Goal: Task Accomplishment & Management: Use online tool/utility

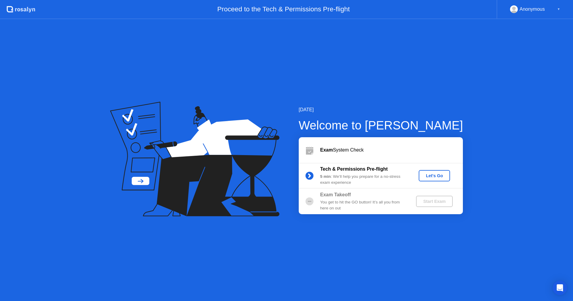
click at [438, 177] on div "Let's Go" at bounding box center [434, 176] width 27 height 5
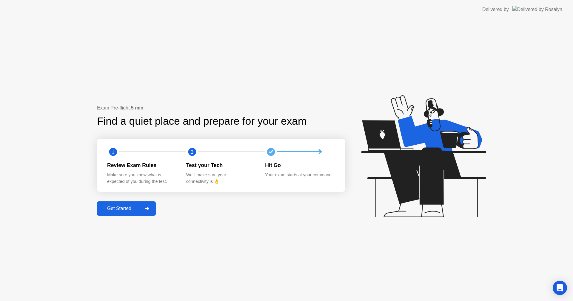
click at [121, 209] on div "Get Started" at bounding box center [119, 208] width 41 height 5
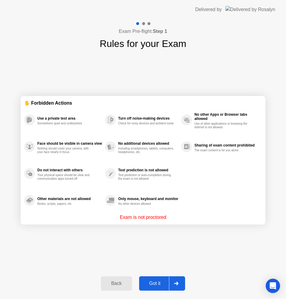
click at [151, 286] on div "Got it" at bounding box center [155, 282] width 28 height 5
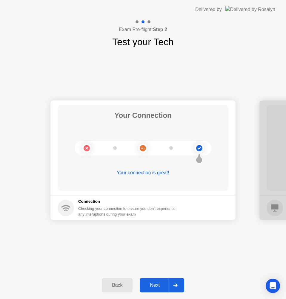
click at [161, 281] on button "Next" at bounding box center [162, 285] width 45 height 14
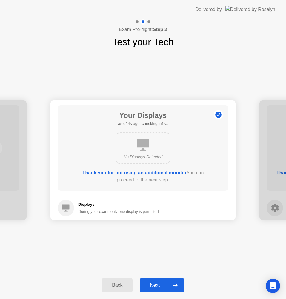
click at [156, 286] on div "Next" at bounding box center [155, 284] width 27 height 5
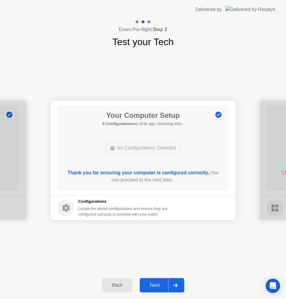
click at [162, 283] on div "Next" at bounding box center [155, 284] width 27 height 5
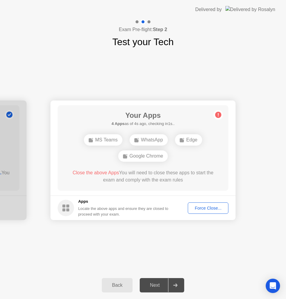
click at [202, 210] on div "Force Close..." at bounding box center [208, 207] width 36 height 5
click at [200, 209] on div "Force Close..." at bounding box center [208, 207] width 36 height 5
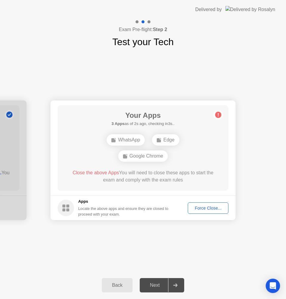
click at [202, 205] on div "Force Close..." at bounding box center [208, 207] width 36 height 5
click at [223, 208] on div "Force Close..." at bounding box center [208, 207] width 36 height 5
click at [205, 209] on div "Force Close..." at bounding box center [208, 207] width 36 height 5
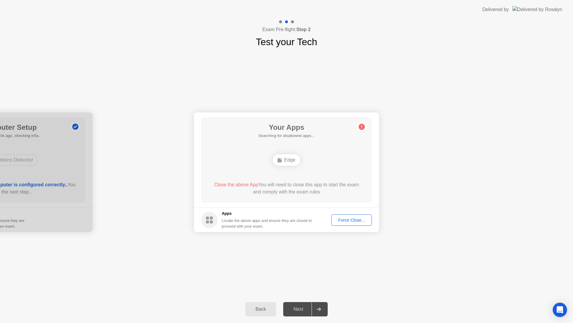
click at [346, 215] on footer "Apps Locate the above apps and ensure they are closed to proceed with your exam…" at bounding box center [286, 219] width 185 height 24
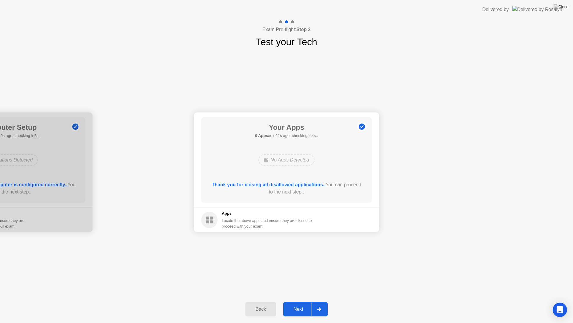
click at [310, 301] on div "Next" at bounding box center [298, 308] width 27 height 5
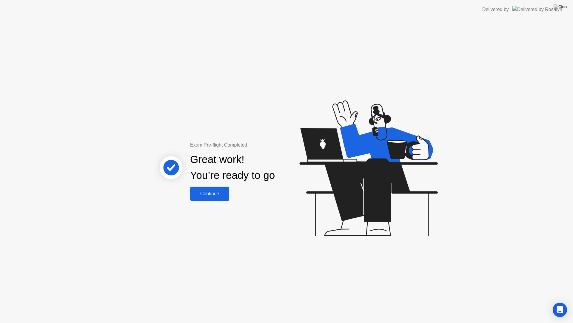
click at [213, 196] on div "Continue" at bounding box center [210, 193] width 36 height 5
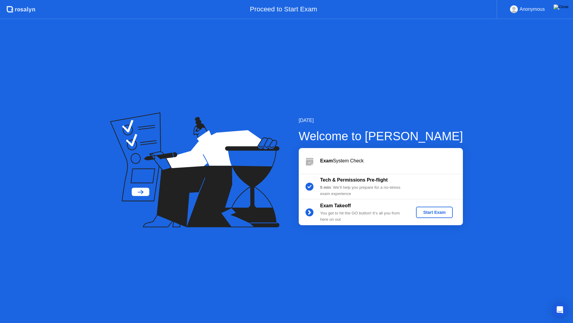
click at [567, 5] on img at bounding box center [561, 6] width 15 height 5
